Goal: Transaction & Acquisition: Purchase product/service

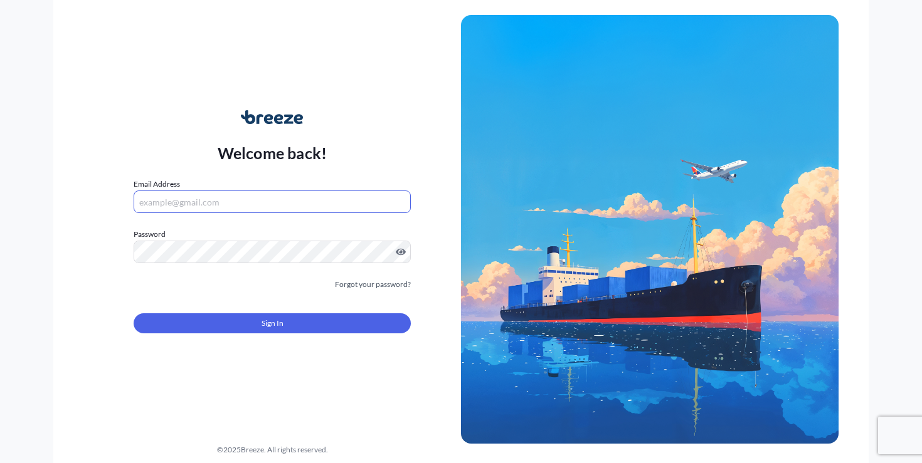
click at [313, 206] on input "Email Address" at bounding box center [272, 202] width 277 height 23
type input "[PERSON_NAME][EMAIL_ADDRESS][DOMAIN_NAME]"
click at [294, 337] on form "Email Address [PERSON_NAME][EMAIL_ADDRESS][DOMAIN_NAME] Password Must include: …" at bounding box center [272, 263] width 277 height 171
click at [291, 325] on button "Sign In" at bounding box center [272, 323] width 277 height 20
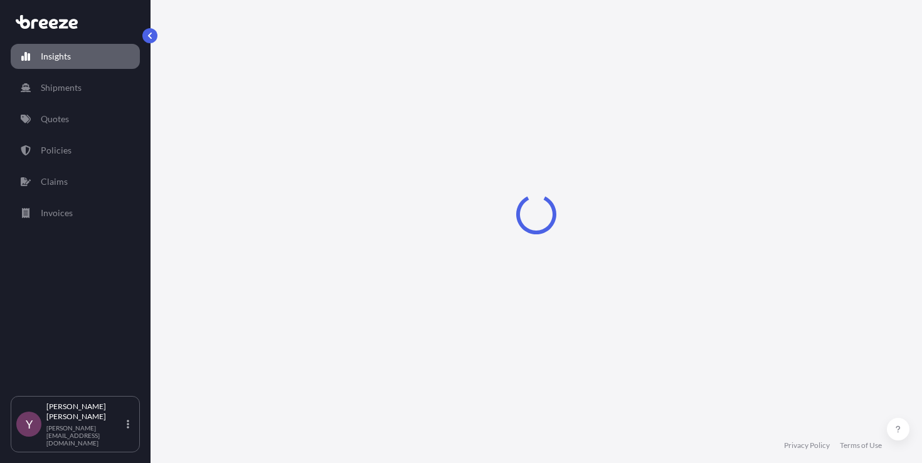
select select "2025"
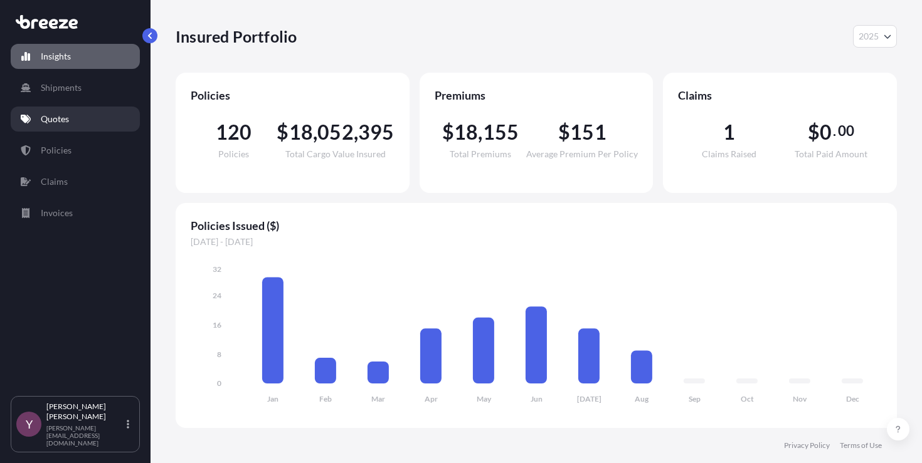
click at [62, 118] on p "Quotes" at bounding box center [55, 119] width 28 height 13
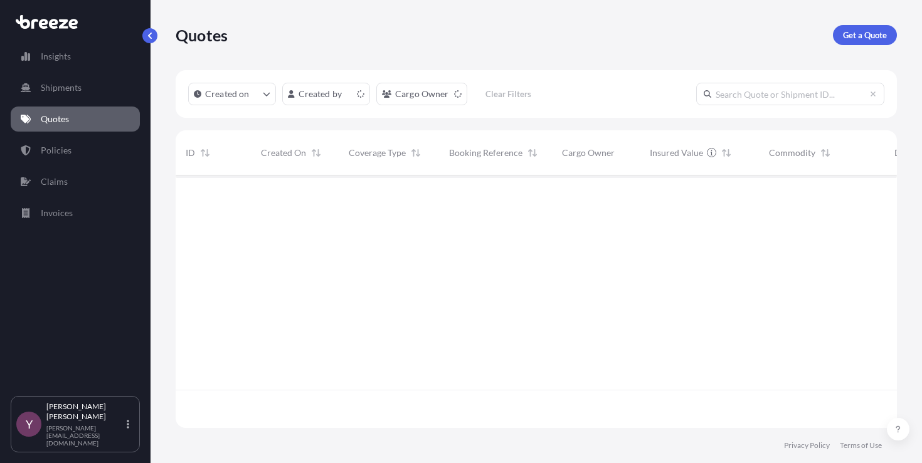
scroll to position [250, 712]
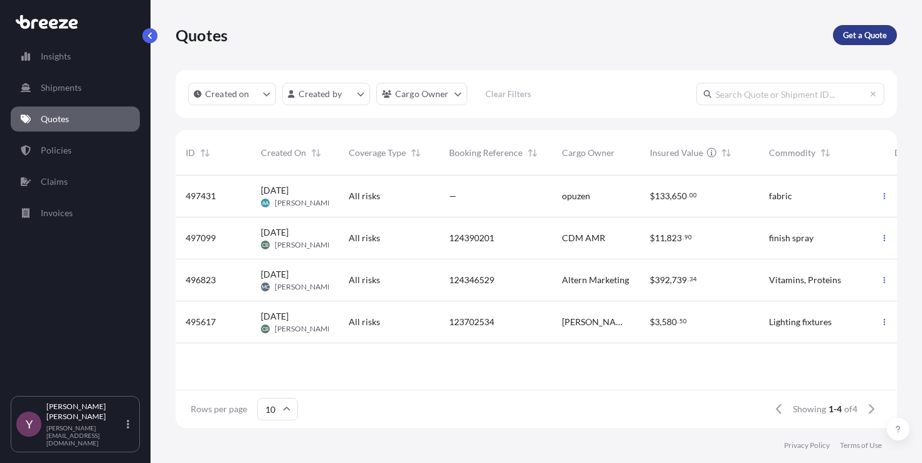
click at [871, 38] on p "Get a Quote" at bounding box center [865, 35] width 44 height 13
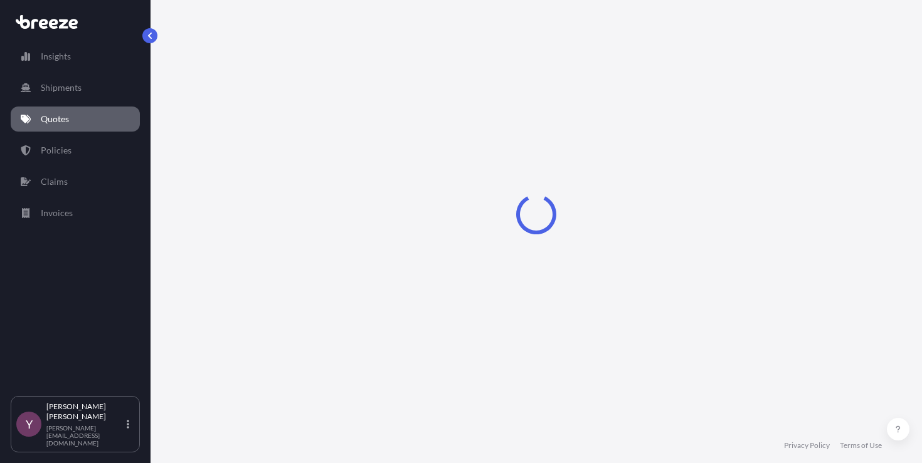
select select "Sea"
select select "1"
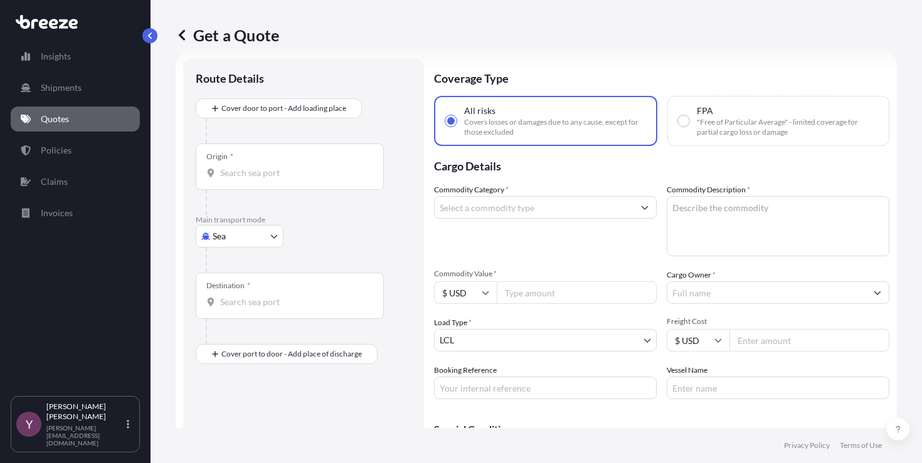
scroll to position [20, 0]
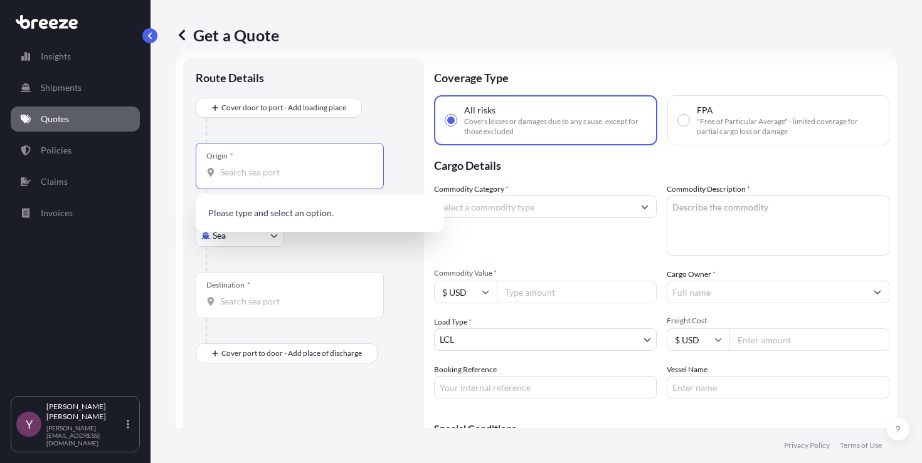
click at [276, 174] on input "Origin *" at bounding box center [294, 172] width 148 height 13
click at [261, 241] on body "0 options available. 0 options available. Insights Shipments Quotes Policies Cl…" at bounding box center [461, 231] width 922 height 463
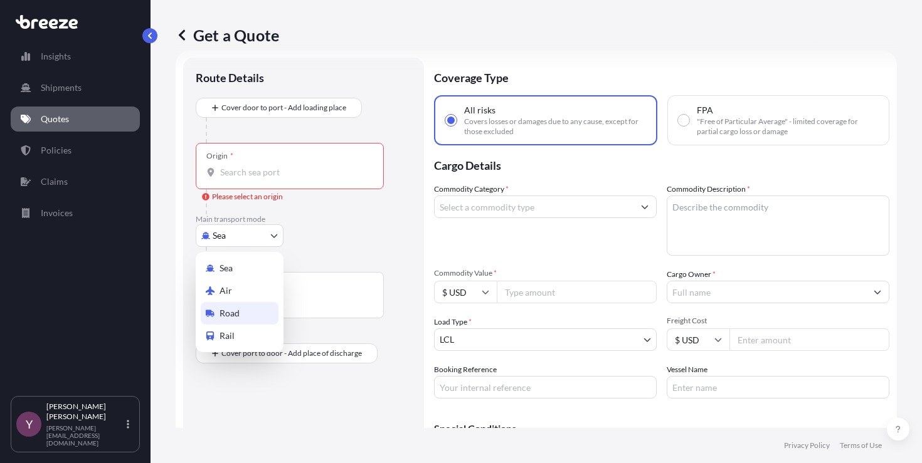
click at [227, 322] on div "Road" at bounding box center [240, 313] width 78 height 23
select select "Road"
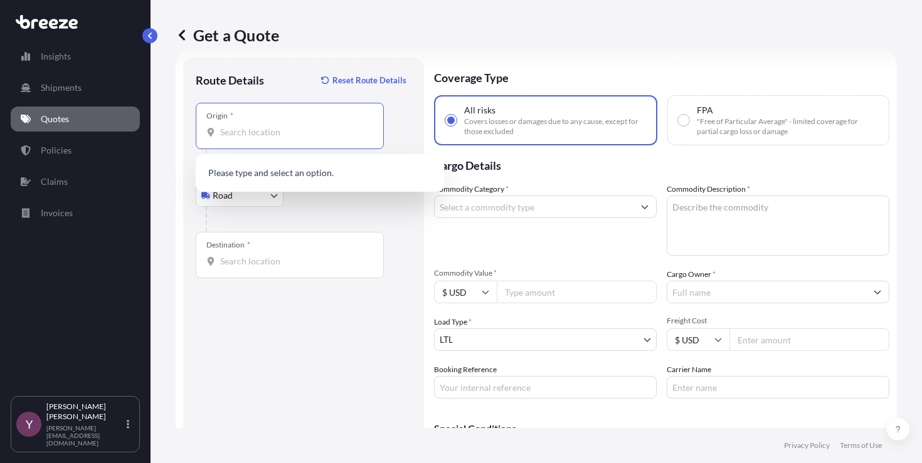
click at [256, 129] on input "Origin *" at bounding box center [294, 132] width 148 height 13
paste input "[STREET_ADDRESS]"
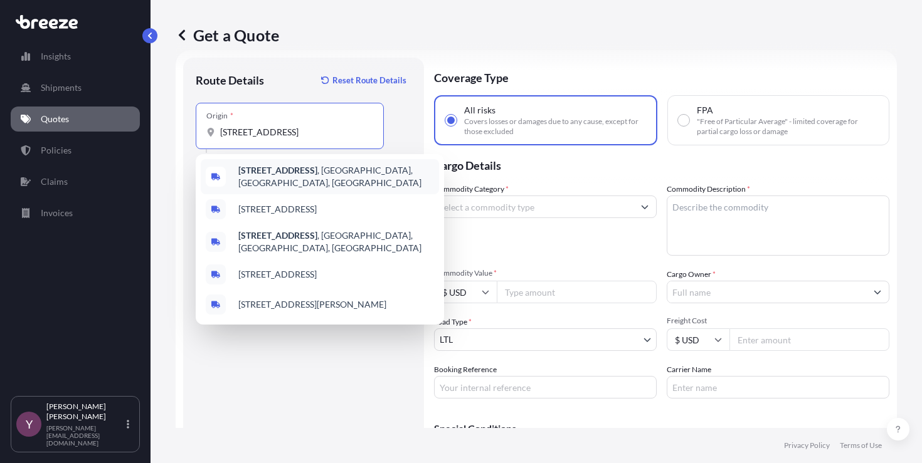
click at [287, 175] on b "[STREET_ADDRESS]" at bounding box center [277, 170] width 79 height 11
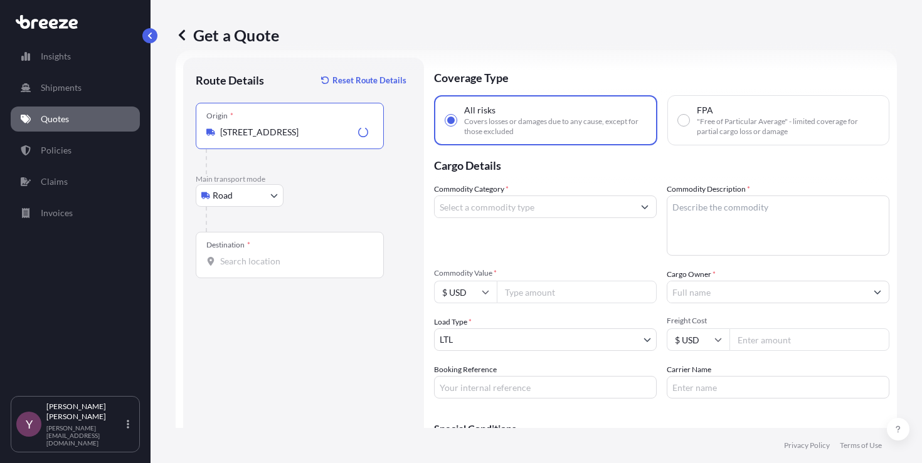
type input "[STREET_ADDRESS]"
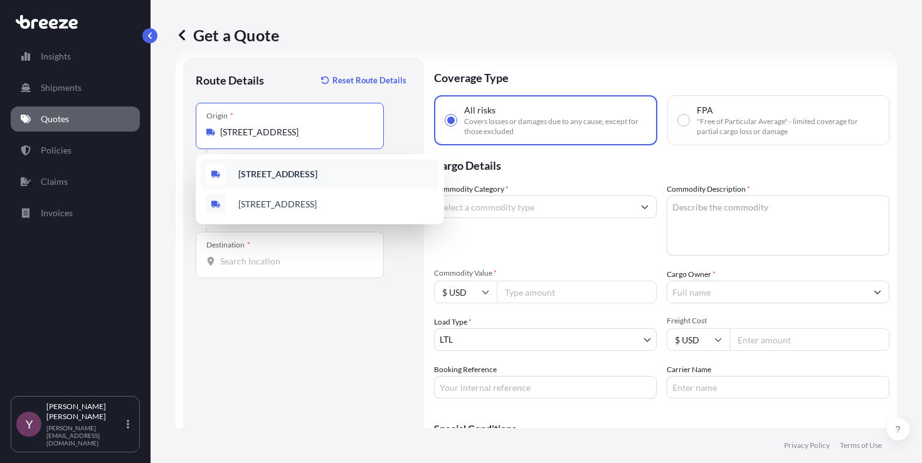
click at [273, 174] on b "[STREET_ADDRESS]" at bounding box center [277, 174] width 79 height 11
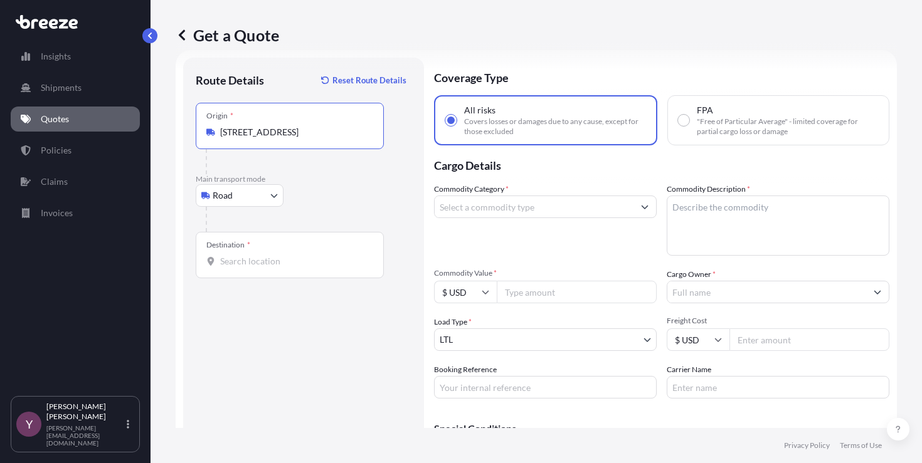
click at [272, 273] on div "Destination *" at bounding box center [290, 255] width 188 height 46
click at [272, 268] on input "Destination *" at bounding box center [294, 261] width 148 height 13
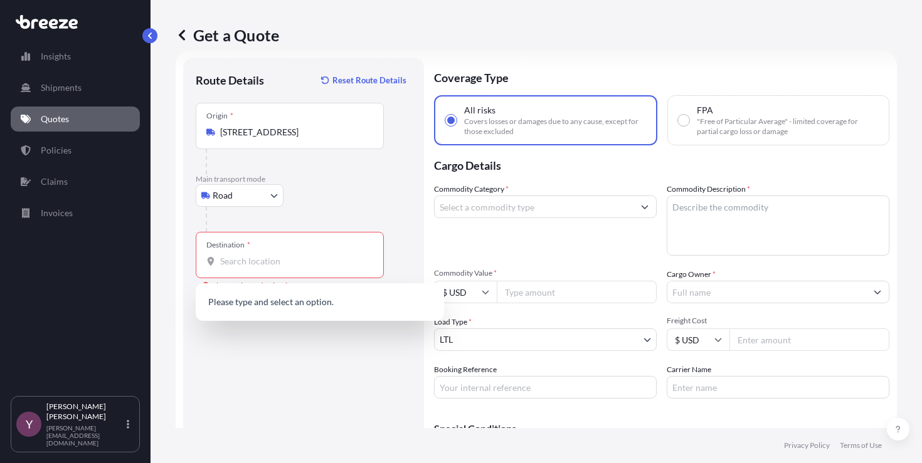
click at [272, 273] on div "Destination *" at bounding box center [290, 255] width 188 height 46
click at [272, 268] on input "Destination * Please select a destination" at bounding box center [294, 261] width 148 height 13
click at [265, 260] on input "Destination * Please select a destination" at bounding box center [294, 261] width 148 height 13
paste input "[STREET_ADDRESS]"
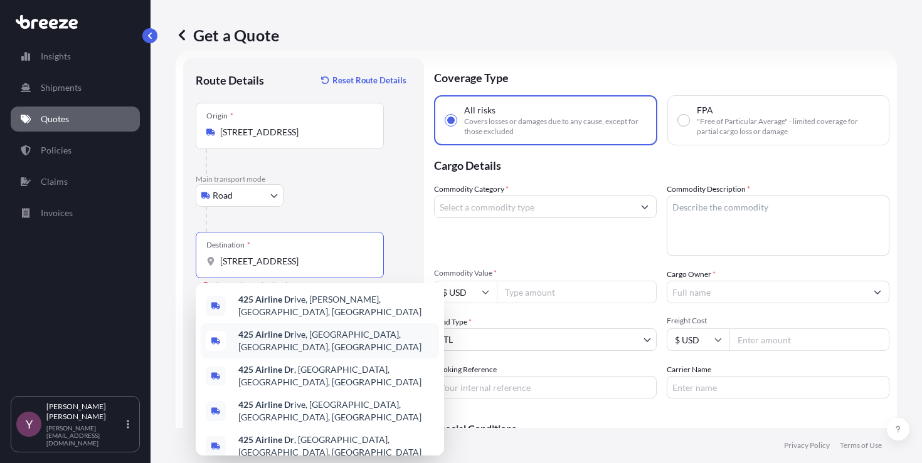
click at [317, 334] on span "[STREET_ADDRESS][PERSON_NAME]" at bounding box center [336, 340] width 196 height 25
type input "[STREET_ADDRESS]"
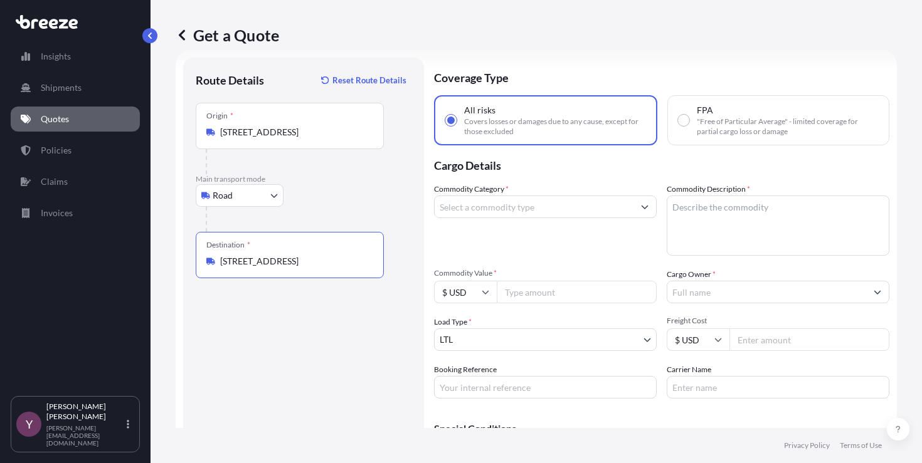
click at [332, 333] on div "Route Details Reset Route Details Place of loading Road Road Rail Origin * [STR…" at bounding box center [304, 282] width 216 height 424
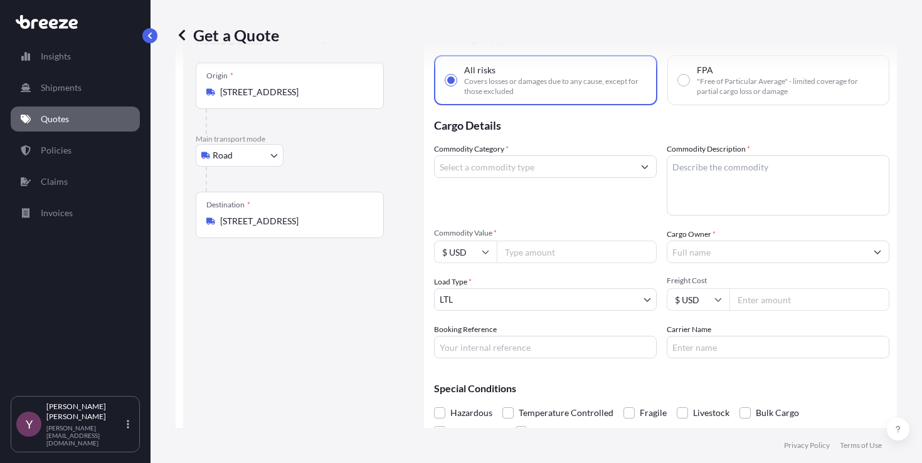
scroll to position [67, 0]
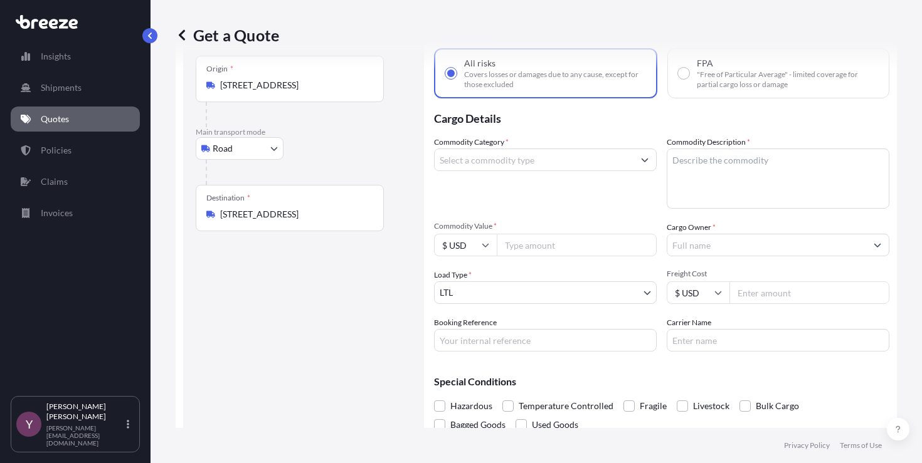
click at [559, 166] on input "Commodity Category *" at bounding box center [533, 160] width 199 height 23
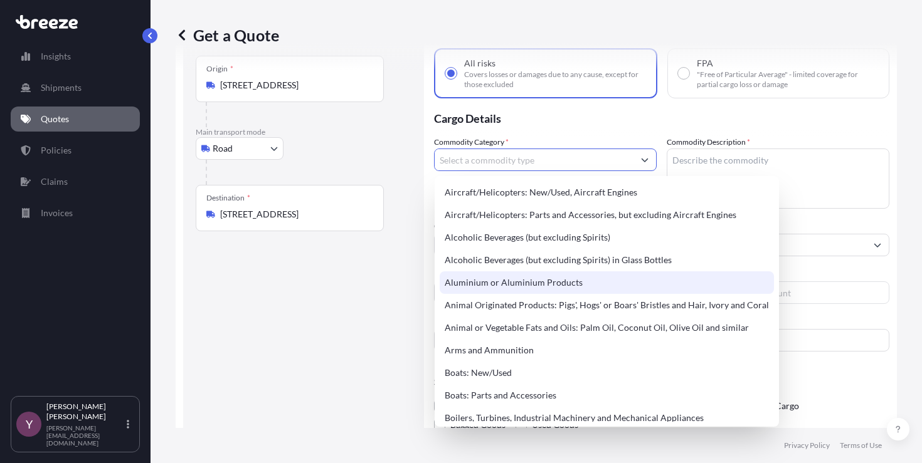
click at [537, 283] on div "Aluminium or Aluminium Products" at bounding box center [606, 282] width 334 height 23
type input "Aluminium or Aluminium Products"
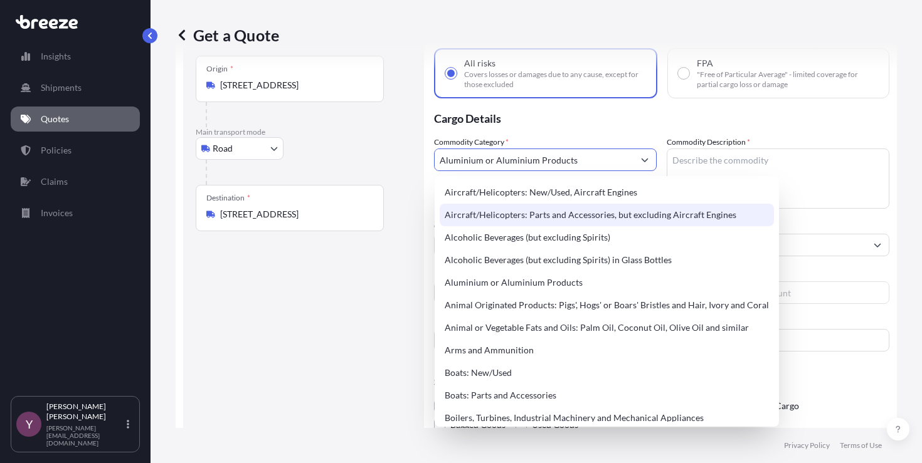
click at [386, 279] on div "Route Details Reset Route Details Place of loading Road Road Rail Origin * [STR…" at bounding box center [304, 235] width 216 height 424
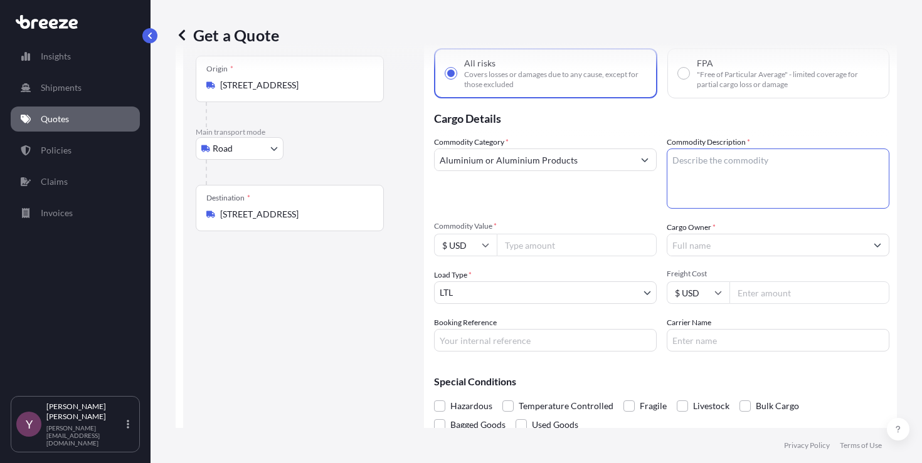
click at [707, 184] on textarea "Commodity Description *" at bounding box center [777, 179] width 223 height 60
type textarea "aluminum products"
click at [564, 203] on div "Commodity Category * Aluminium or Aluminium Products" at bounding box center [545, 172] width 223 height 73
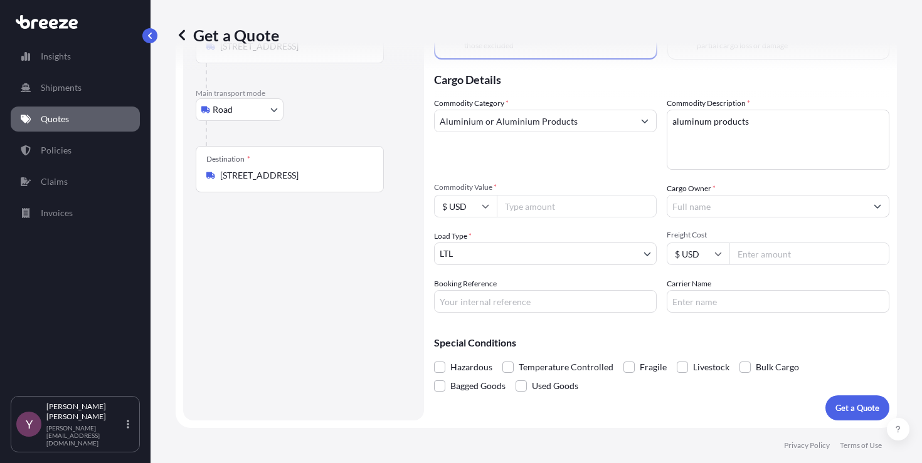
click at [522, 201] on input "Commodity Value *" at bounding box center [577, 206] width 160 height 23
type input "6000"
click at [423, 297] on div "Route Details Reset Route Details Place of loading Road Road Rail Origin * [STR…" at bounding box center [303, 196] width 241 height 449
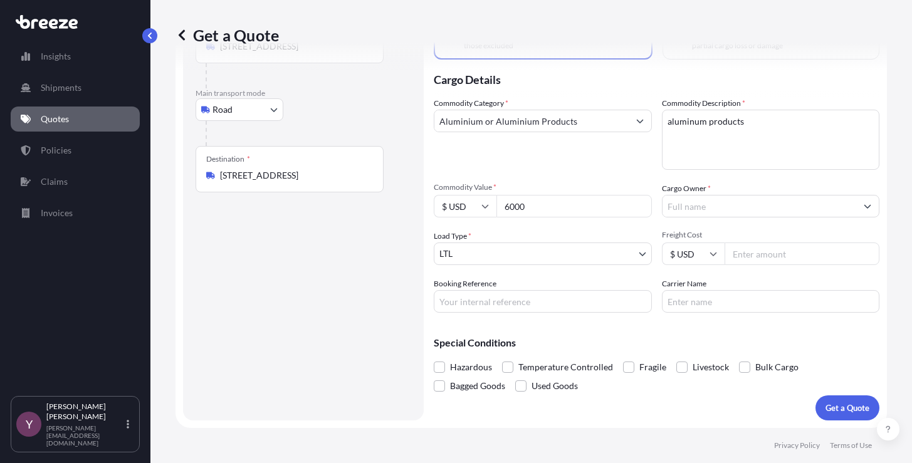
click at [689, 211] on input "Cargo Owner *" at bounding box center [760, 206] width 194 height 23
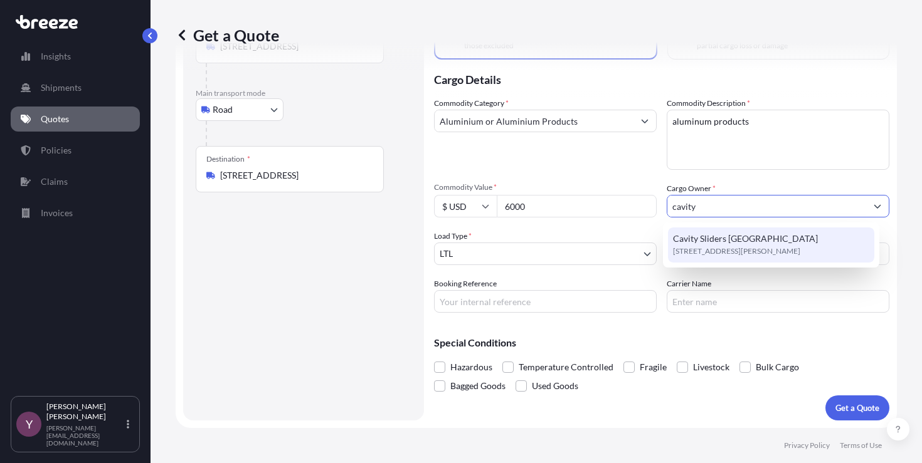
click at [698, 245] on span "[STREET_ADDRESS][PERSON_NAME]" at bounding box center [736, 251] width 127 height 13
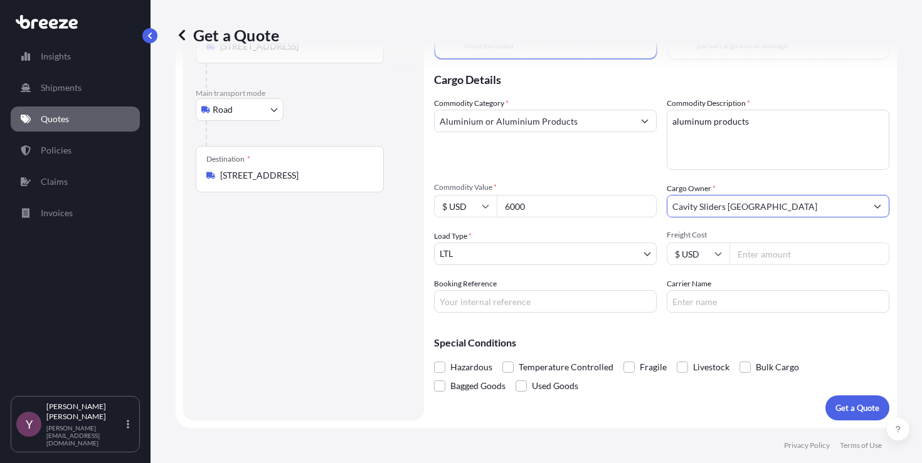
type input "Cavity Sliders [GEOGRAPHIC_DATA]"
click at [510, 250] on body "1 option available. Cavity Sliders USA Cavity Sliders [GEOGRAPHIC_DATA], select…" at bounding box center [461, 231] width 922 height 463
click at [838, 407] on p "Get a Quote" at bounding box center [857, 408] width 44 height 13
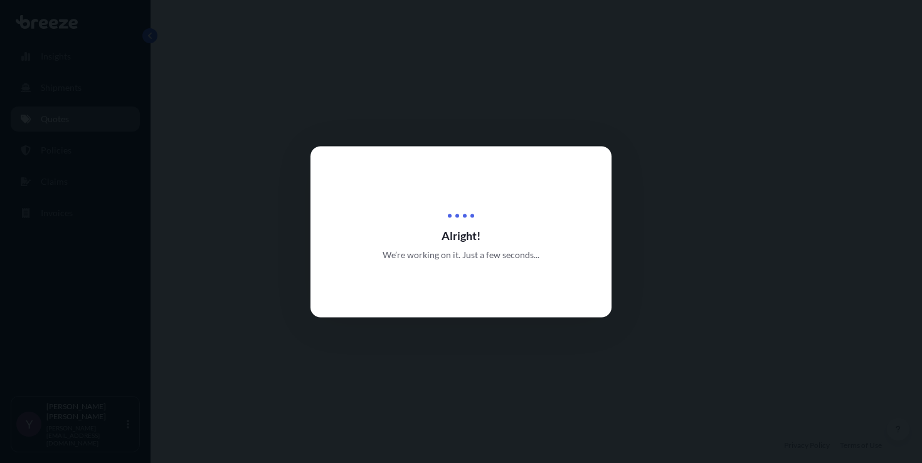
select select "Road"
select select "1"
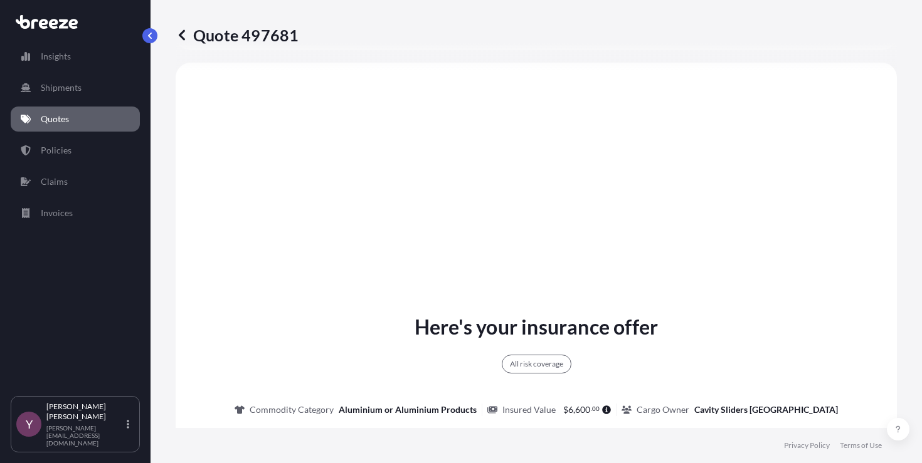
scroll to position [490, 0]
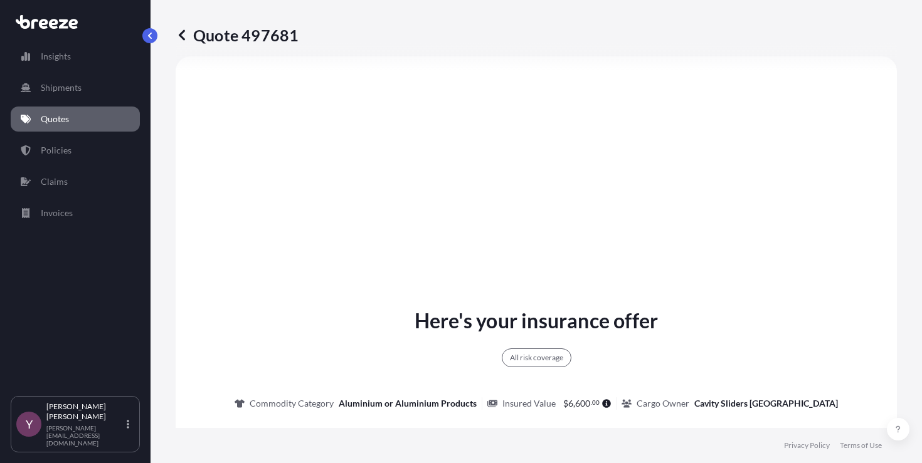
click at [258, 33] on p "Quote 497681" at bounding box center [237, 35] width 123 height 20
copy p "497681"
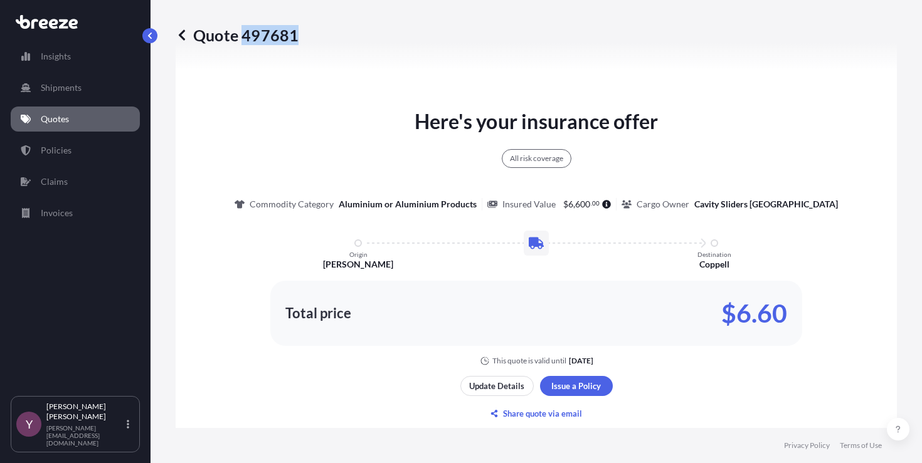
scroll to position [691, 0]
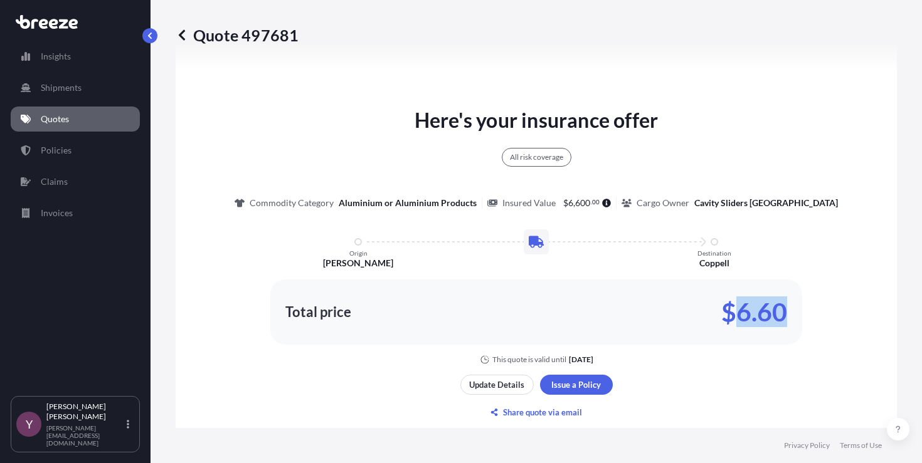
drag, startPoint x: 733, startPoint y: 315, endPoint x: 784, endPoint y: 314, distance: 50.2
click at [784, 315] on div "Total price $6.60" at bounding box center [536, 312] width 532 height 65
copy p "6.60"
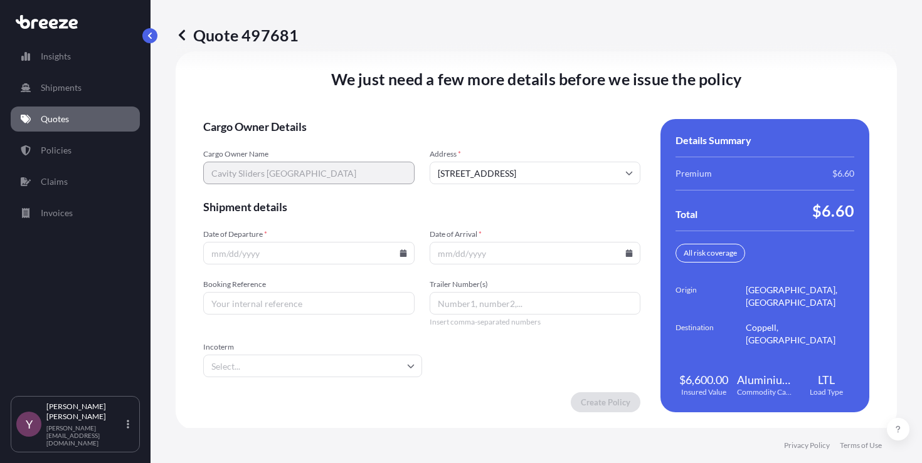
scroll to position [1770, 0]
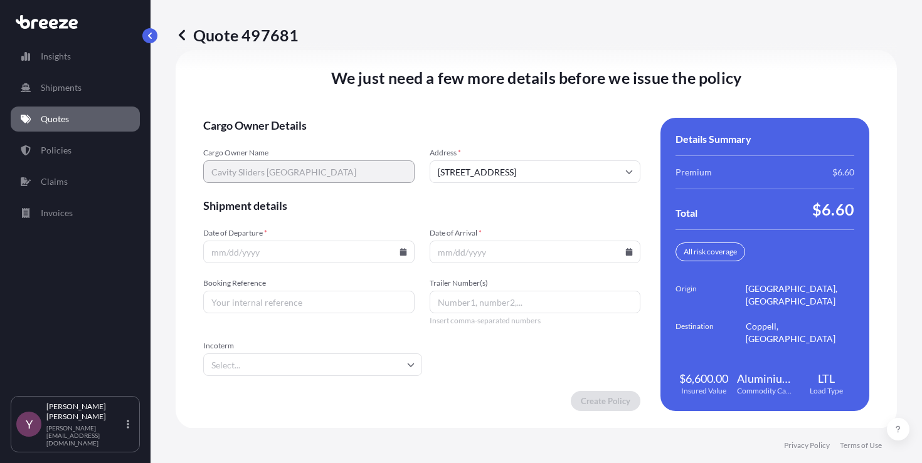
click at [250, 35] on p "Quote 497681" at bounding box center [237, 35] width 123 height 20
click at [352, 253] on input "Date of Departure *" at bounding box center [308, 251] width 211 height 23
click at [399, 253] on icon at bounding box center [402, 252] width 7 height 8
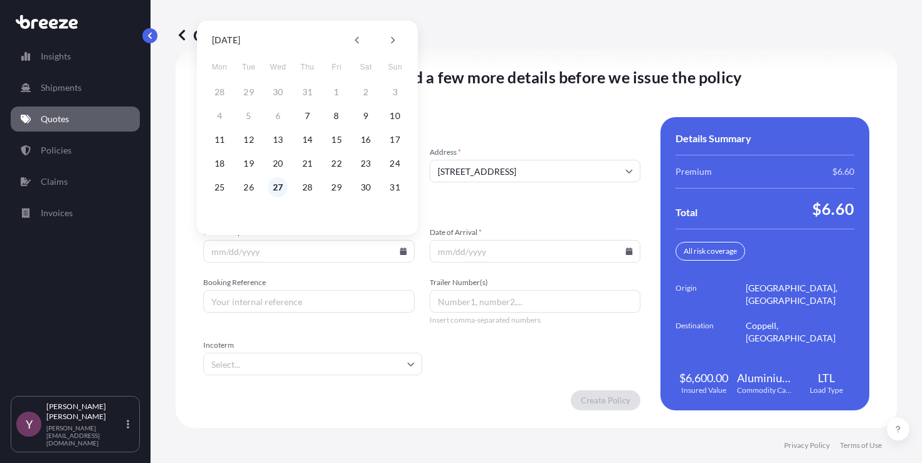
click at [281, 186] on button "27" at bounding box center [278, 187] width 20 height 20
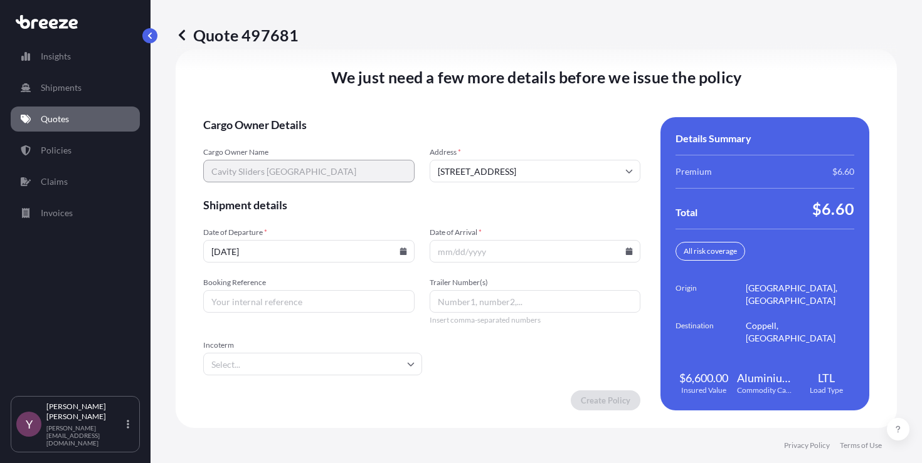
type input "[DATE]"
click at [611, 251] on input "Date of Arrival *" at bounding box center [534, 251] width 211 height 23
click at [626, 251] on icon at bounding box center [629, 252] width 7 height 8
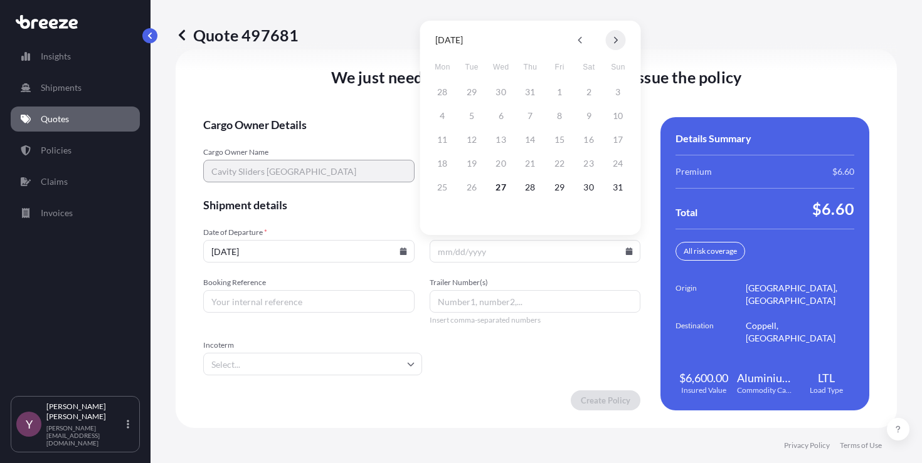
click at [616, 48] on button at bounding box center [616, 40] width 20 height 20
click at [563, 93] on button "5" at bounding box center [559, 92] width 20 height 20
type input "[DATE]"
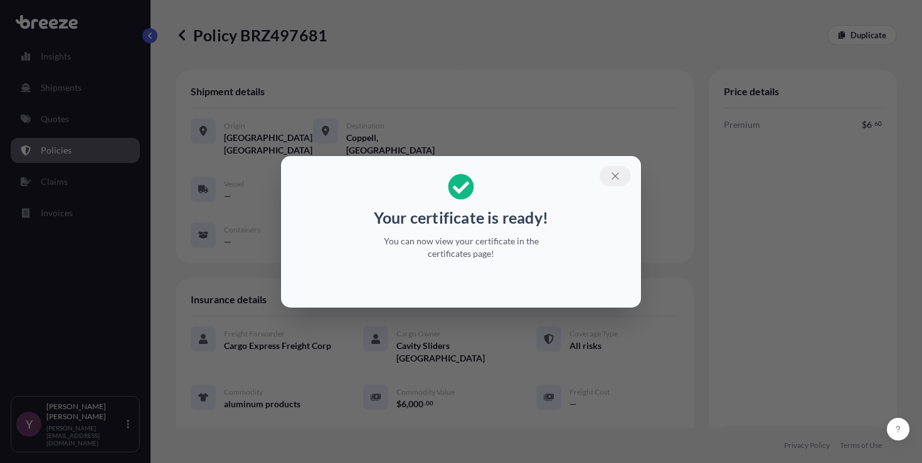
click at [613, 172] on icon "button" at bounding box center [614, 176] width 11 height 11
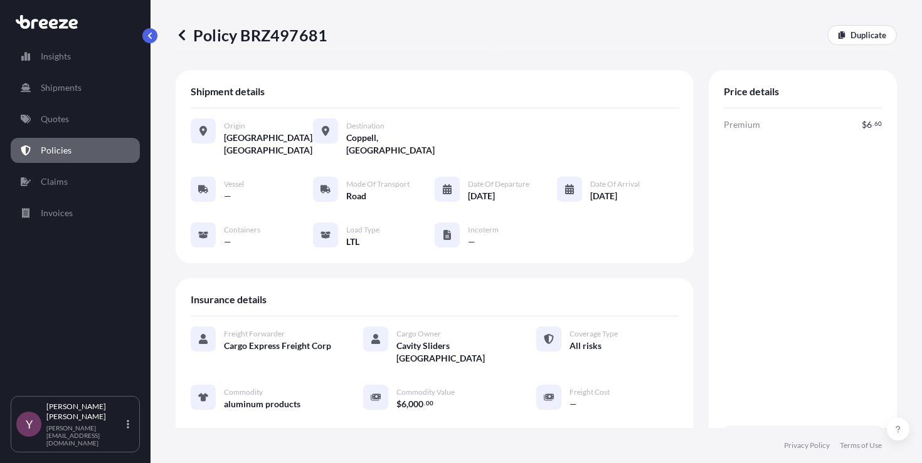
click at [300, 43] on p "Policy BRZ497681" at bounding box center [252, 35] width 152 height 20
copy p "BRZ497681"
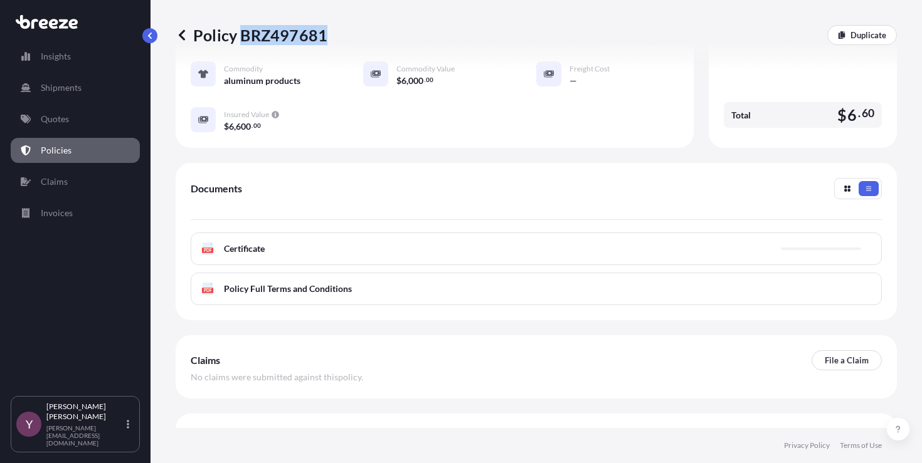
scroll to position [325, 0]
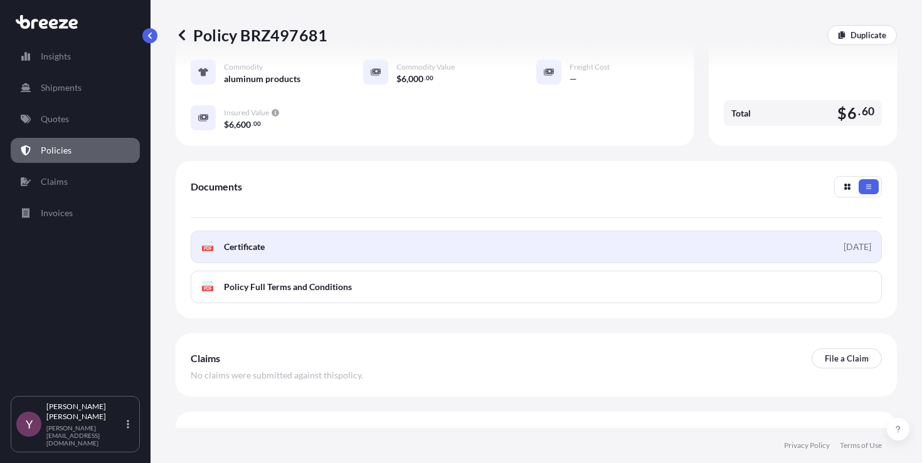
click at [372, 249] on link "PDF Certificate [DATE]" at bounding box center [536, 247] width 691 height 33
